Goal: Task Accomplishment & Management: Use online tool/utility

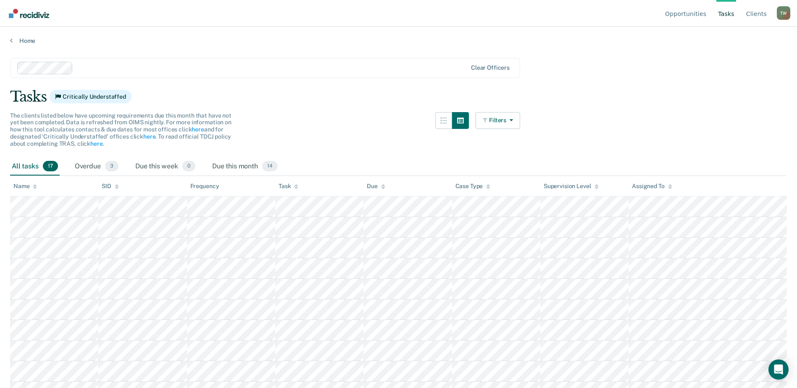
click at [31, 166] on div "All tasks 17" at bounding box center [35, 167] width 50 height 18
click at [28, 185] on div "Name" at bounding box center [25, 186] width 24 height 7
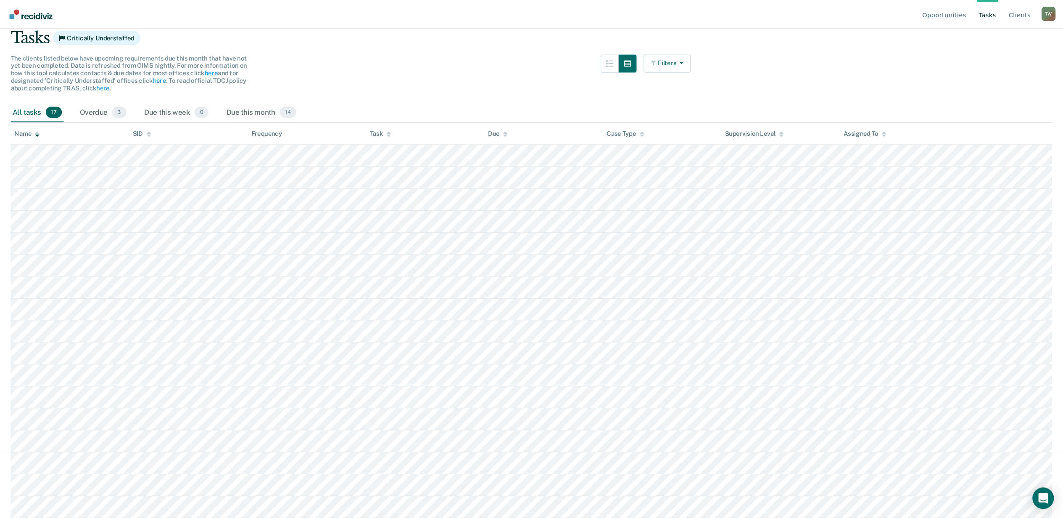
scroll to position [29, 0]
